Goal: Task Accomplishment & Management: Manage account settings

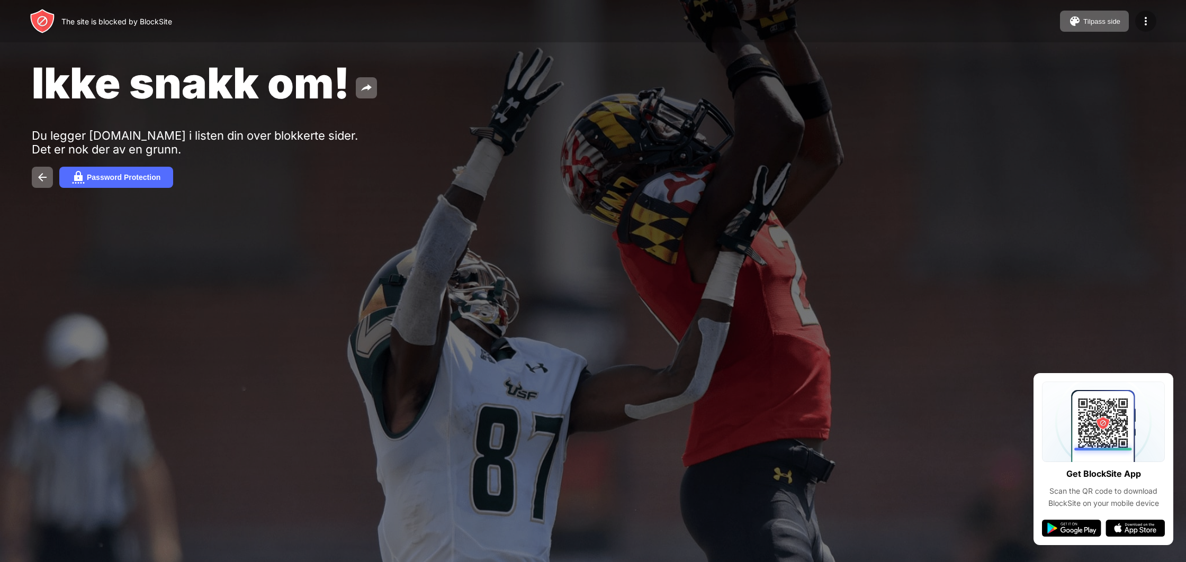
click at [1146, 16] on img at bounding box center [1145, 21] width 13 height 13
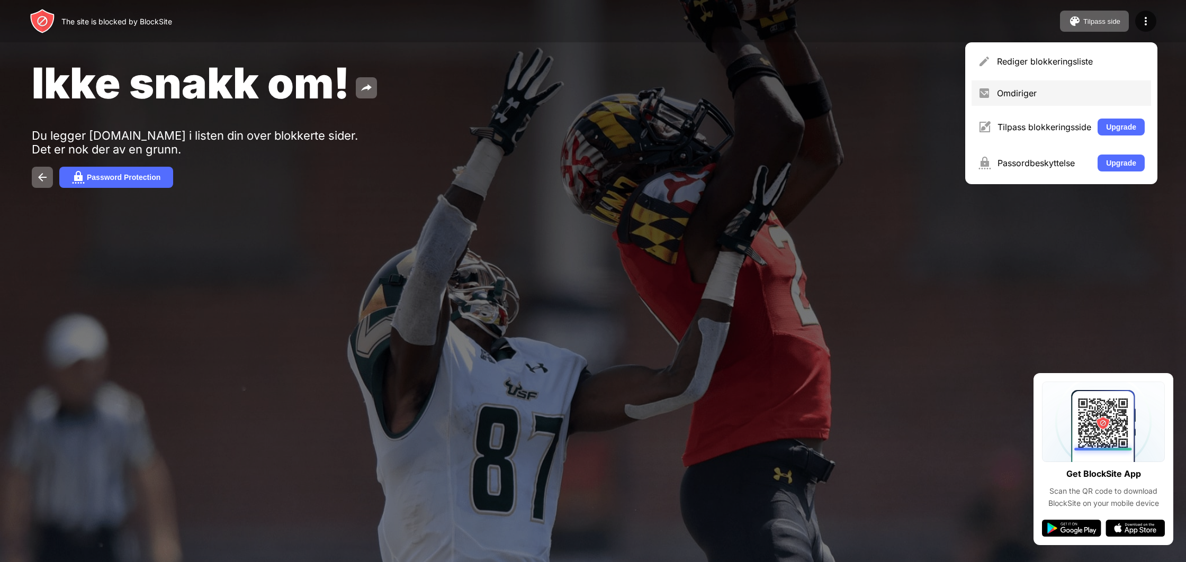
click at [1032, 88] on div "Omdiriger" at bounding box center [1071, 93] width 148 height 11
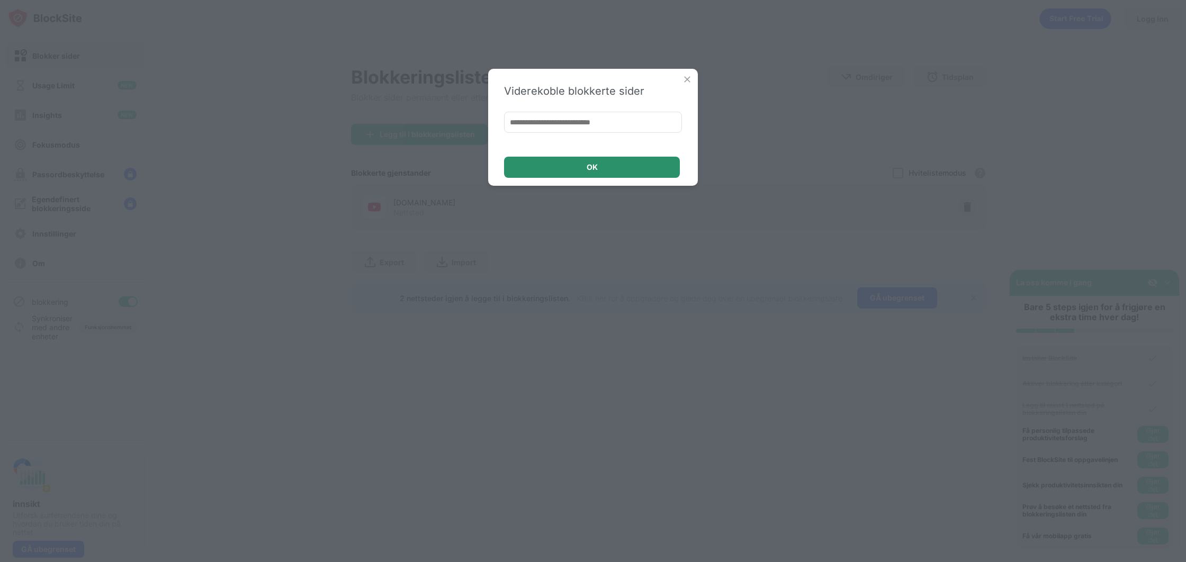
click at [642, 162] on div "OK" at bounding box center [592, 167] width 176 height 21
click at [636, 171] on div "OK" at bounding box center [592, 167] width 176 height 21
click at [687, 76] on img at bounding box center [687, 79] width 11 height 11
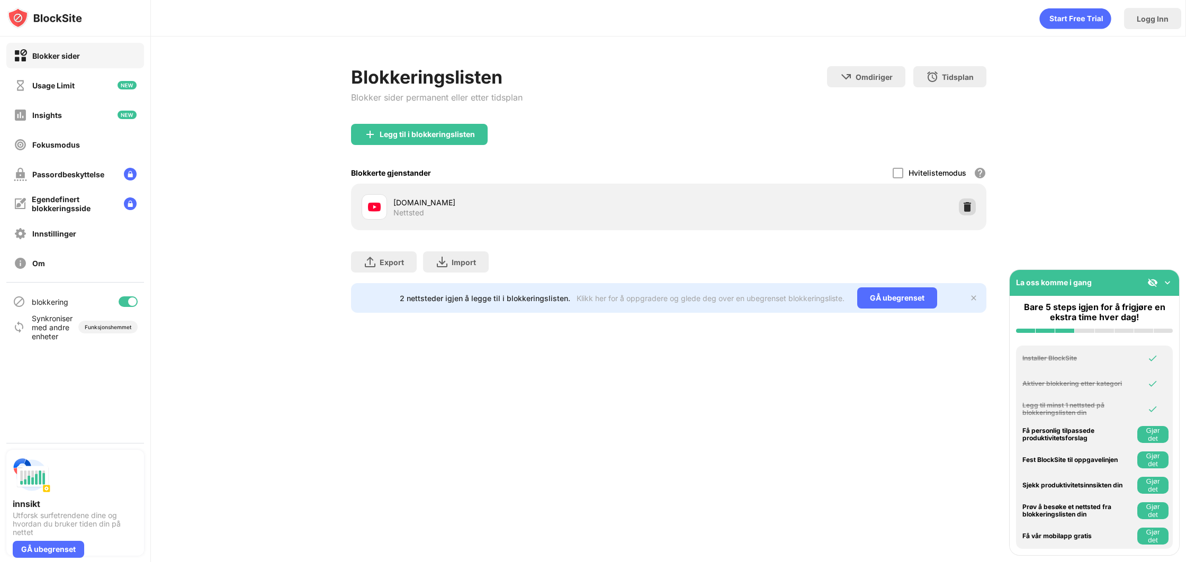
click at [970, 210] on img at bounding box center [967, 207] width 11 height 11
